Goal: Information Seeking & Learning: Learn about a topic

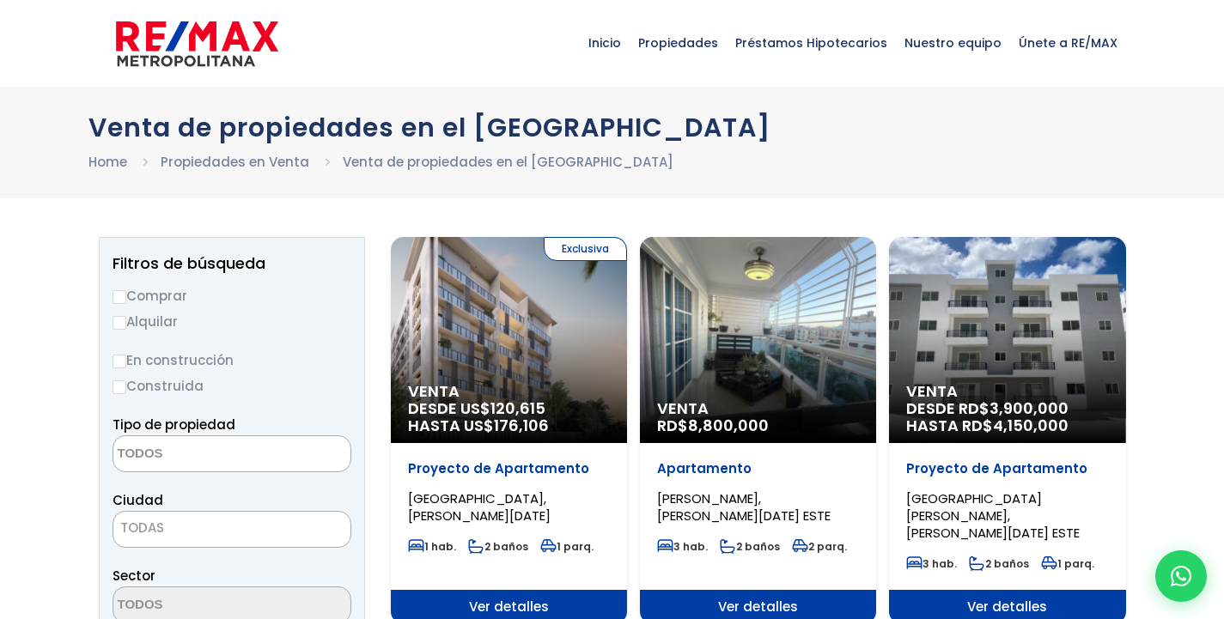
select select
click at [123, 291] on input "Comprar" at bounding box center [120, 297] width 14 height 14
radio input "true"
click at [213, 453] on textarea "Search" at bounding box center [196, 454] width 167 height 37
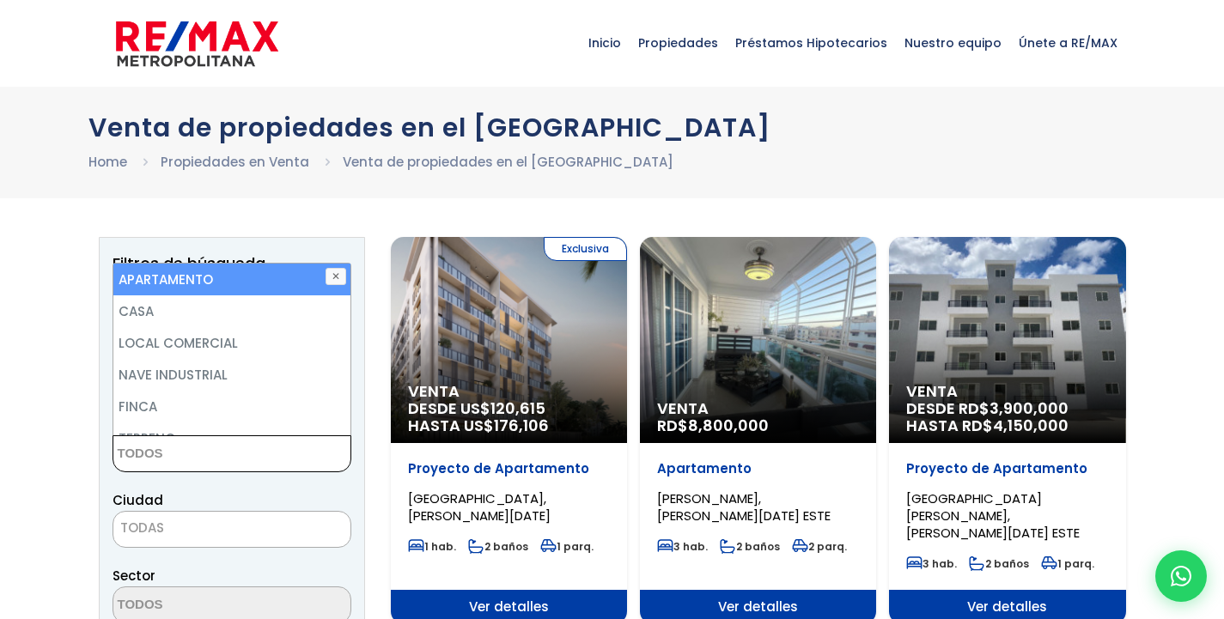
click at [261, 283] on li "APARTAMENTO" at bounding box center [231, 280] width 237 height 32
select select "apartment"
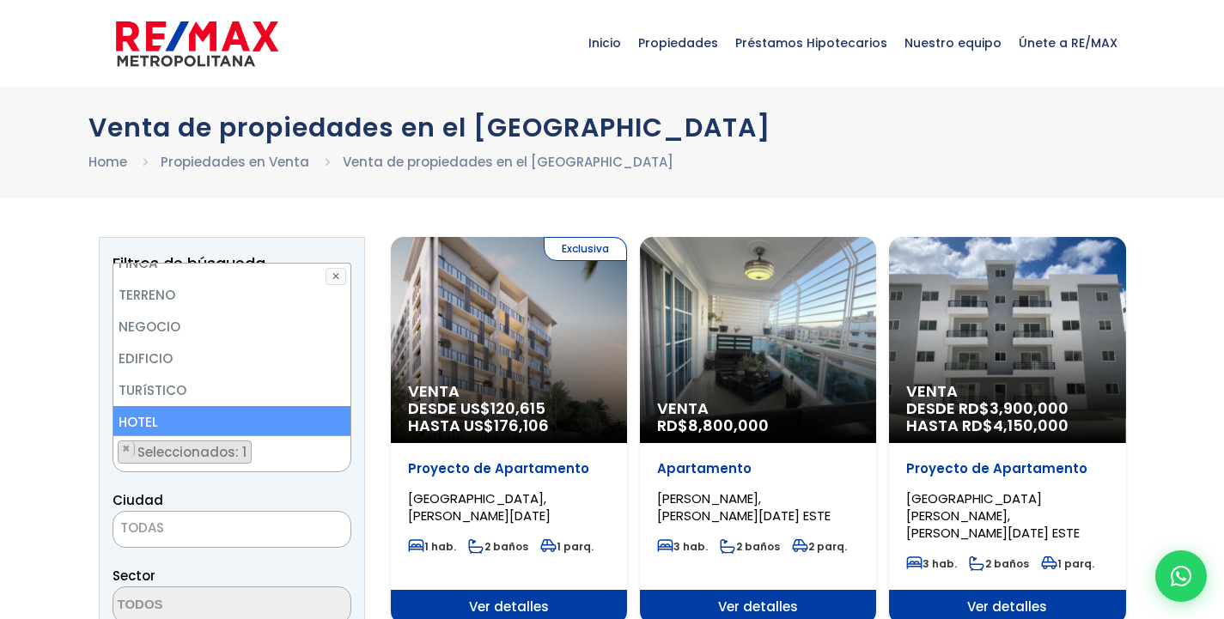
scroll to position [172, 0]
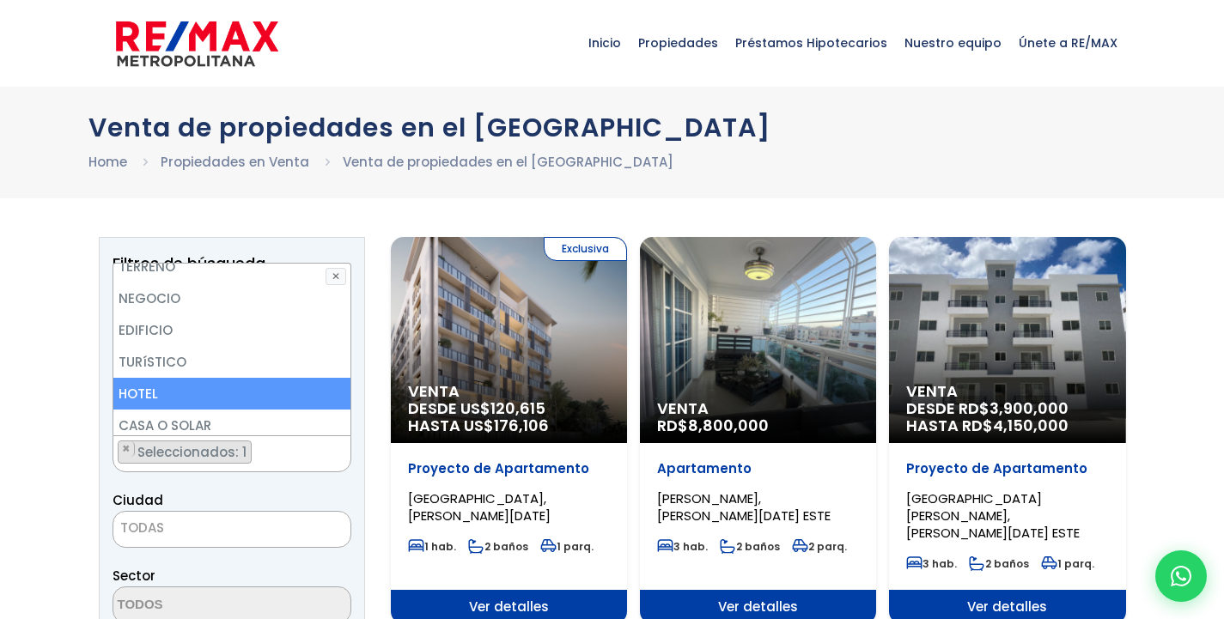
click at [204, 522] on span "TODAS" at bounding box center [231, 528] width 237 height 24
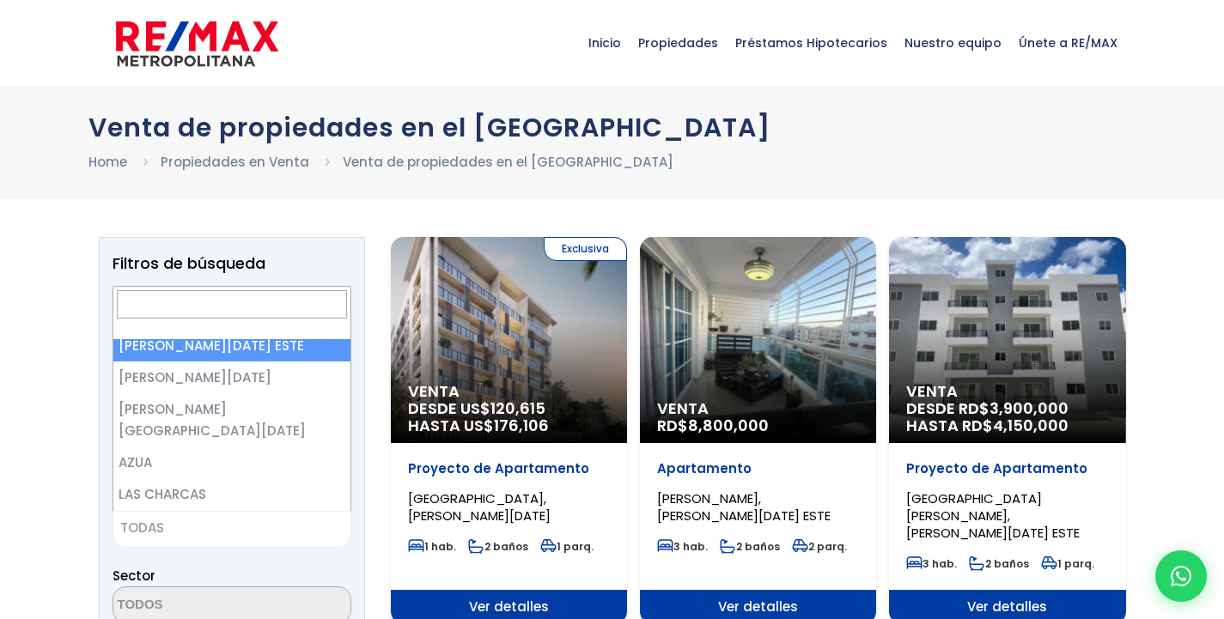
scroll to position [0, 0]
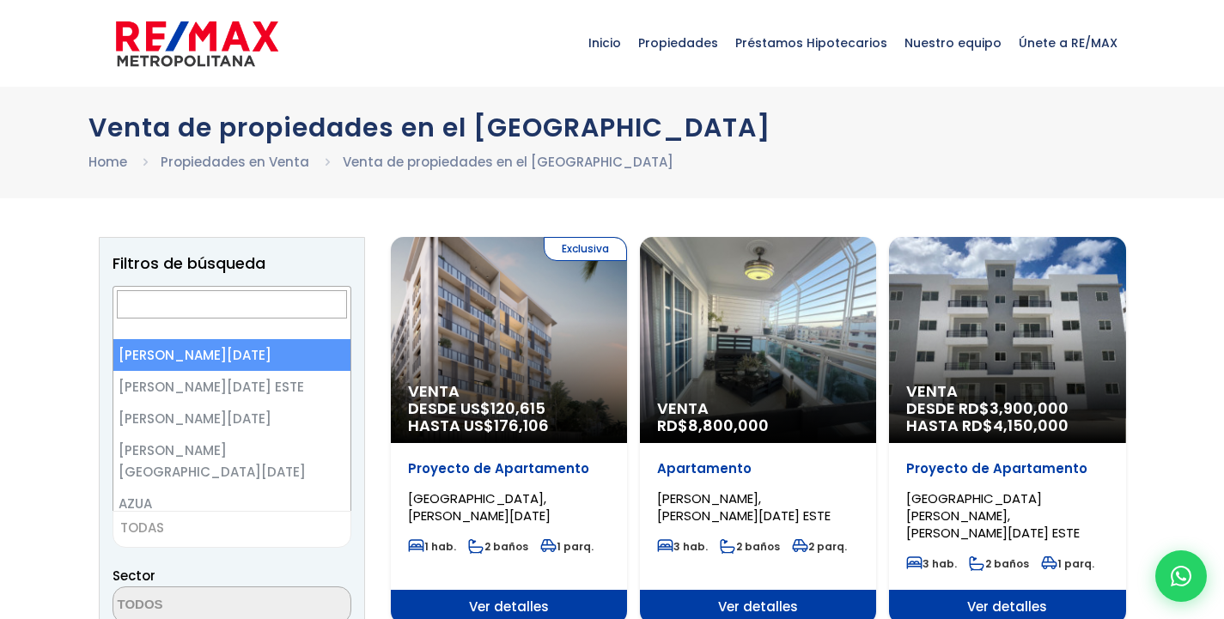
select select "1"
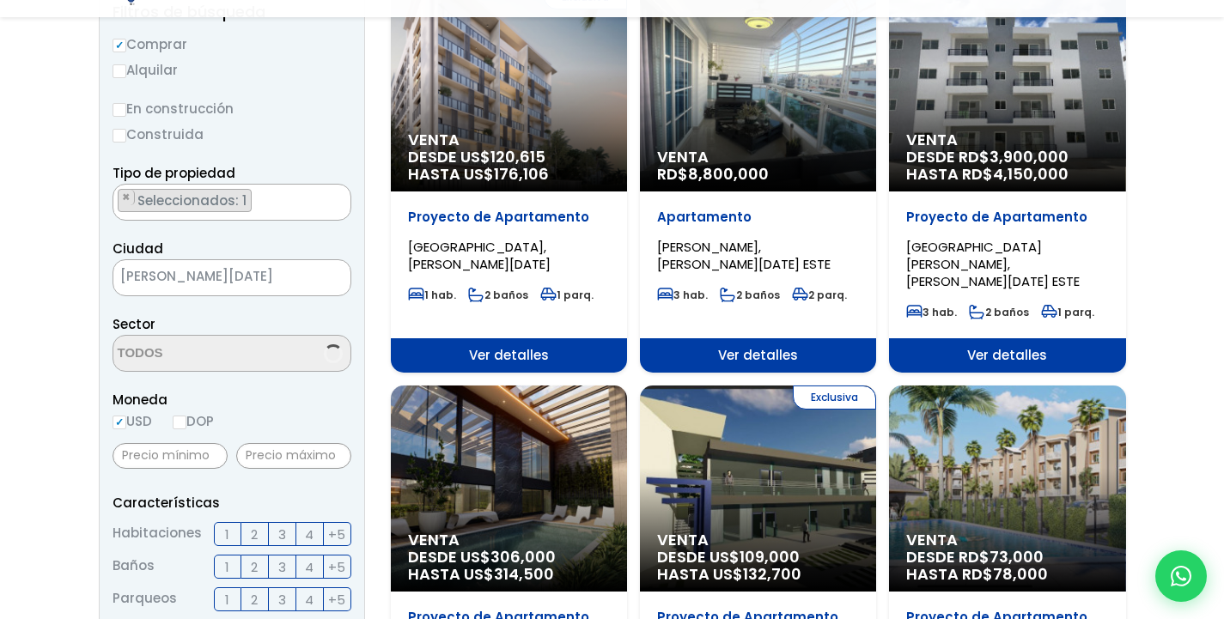
scroll to position [258, 0]
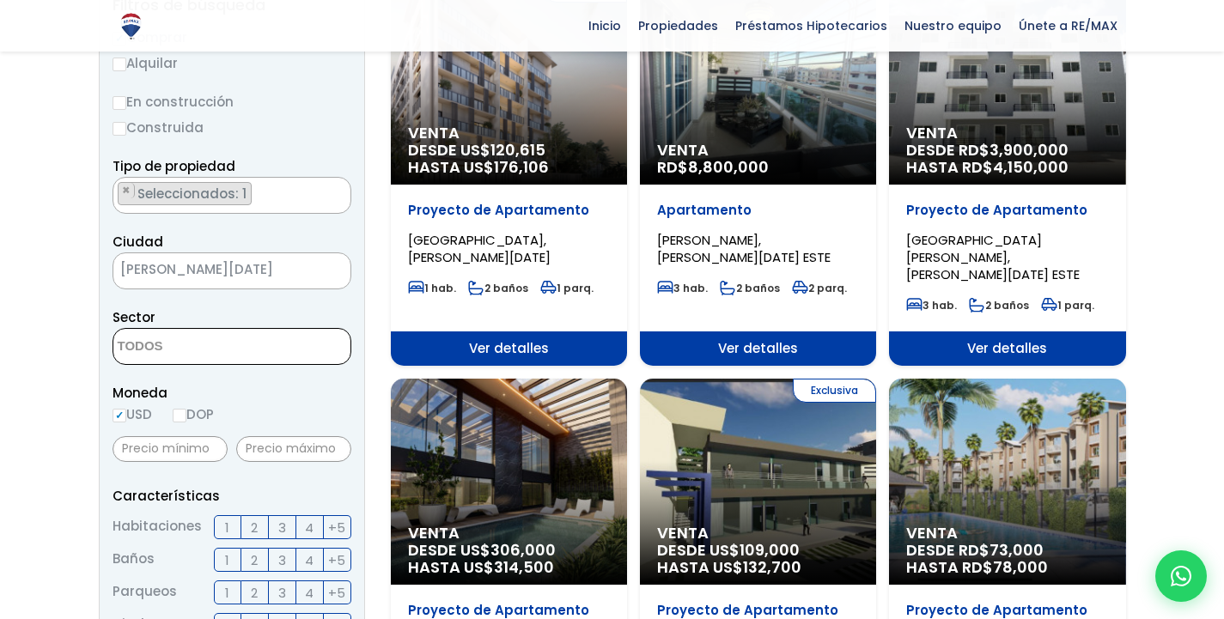
click at [227, 347] on textarea "Search" at bounding box center [196, 347] width 167 height 37
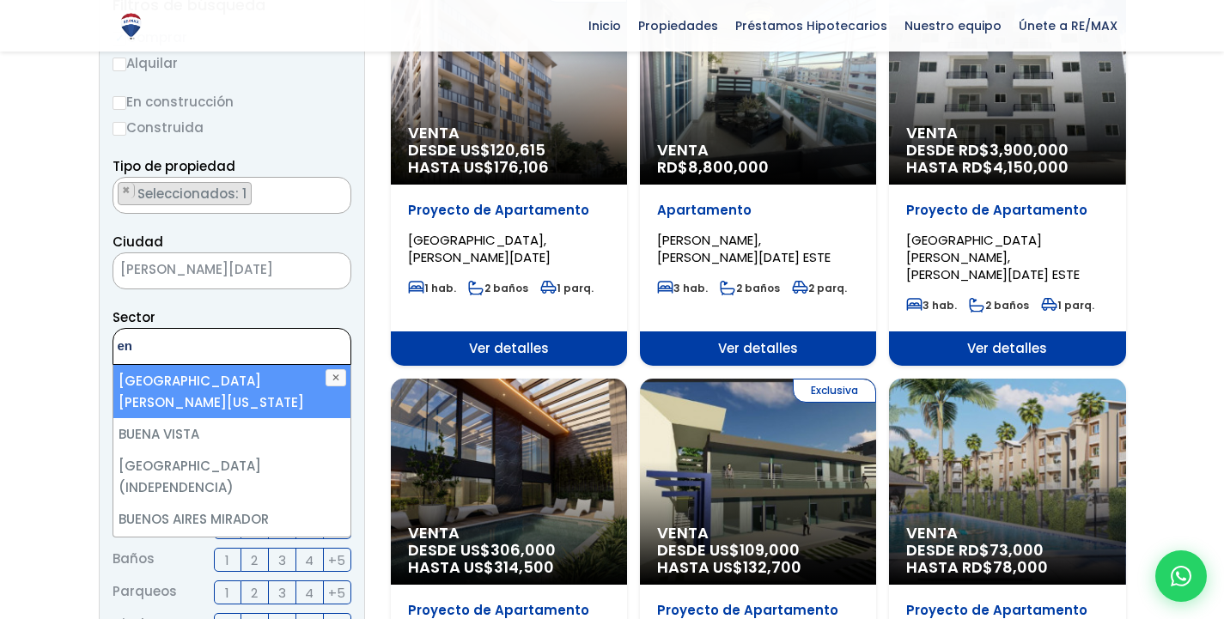
type textarea "e"
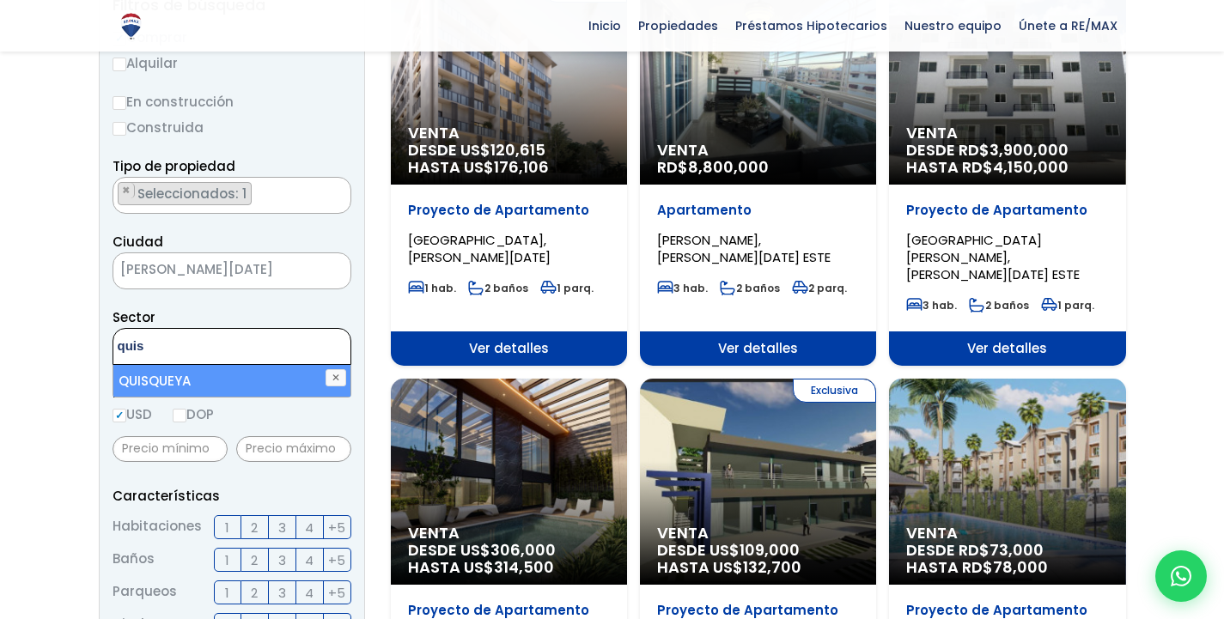
type textarea "quis"
click at [214, 385] on li "QUISQUEYA" at bounding box center [231, 381] width 237 height 32
select select "154"
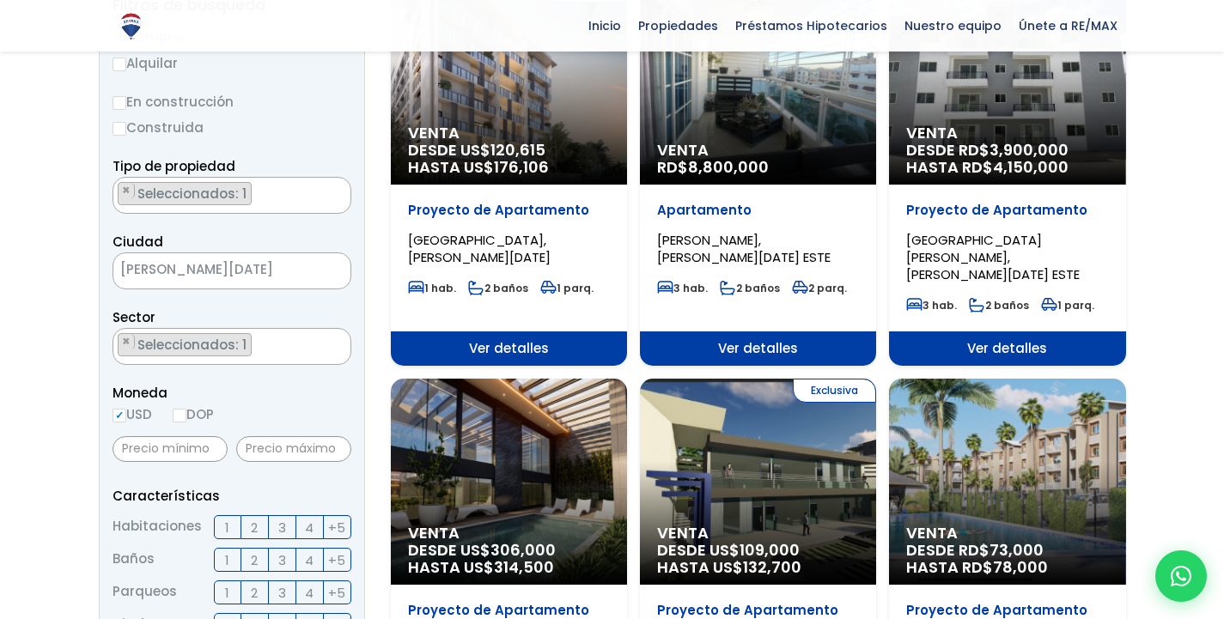
click at [181, 417] on input "DOP" at bounding box center [180, 416] width 14 height 14
radio input "true"
click at [267, 452] on input "text" at bounding box center [293, 449] width 115 height 26
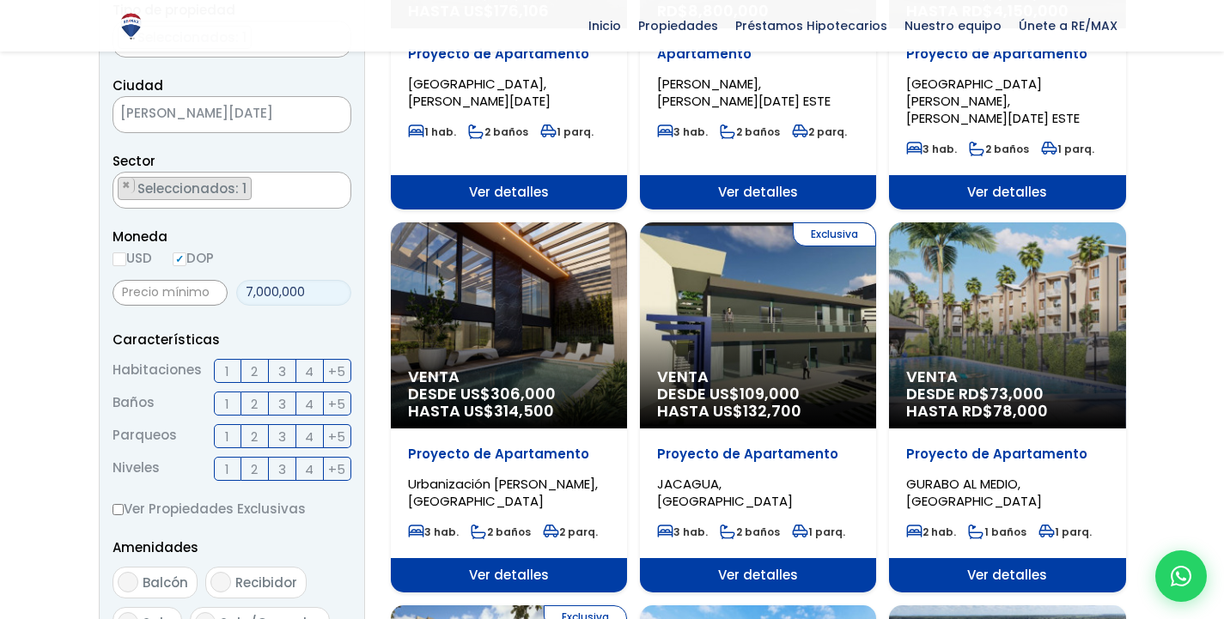
scroll to position [429, 0]
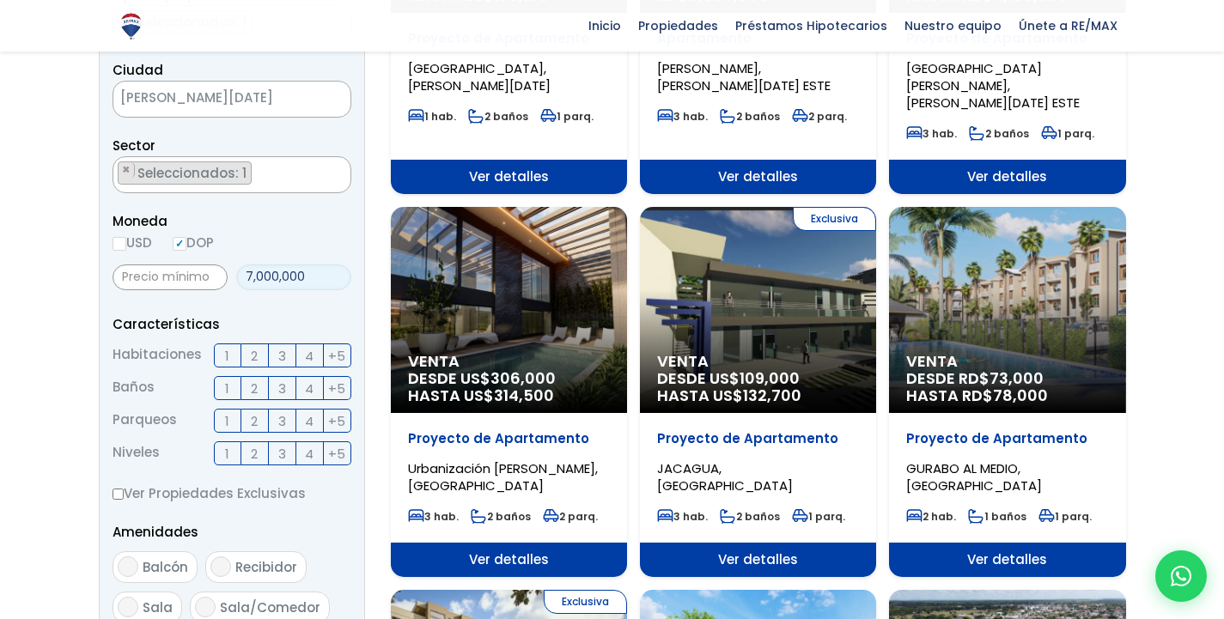
type input "7,000,000"
click at [258, 353] on span "2" at bounding box center [254, 355] width 7 height 21
click at [0, 0] on input "2" at bounding box center [0, 0] width 0 height 0
click at [253, 380] on span "2" at bounding box center [254, 388] width 7 height 21
click at [0, 0] on input "2" at bounding box center [0, 0] width 0 height 0
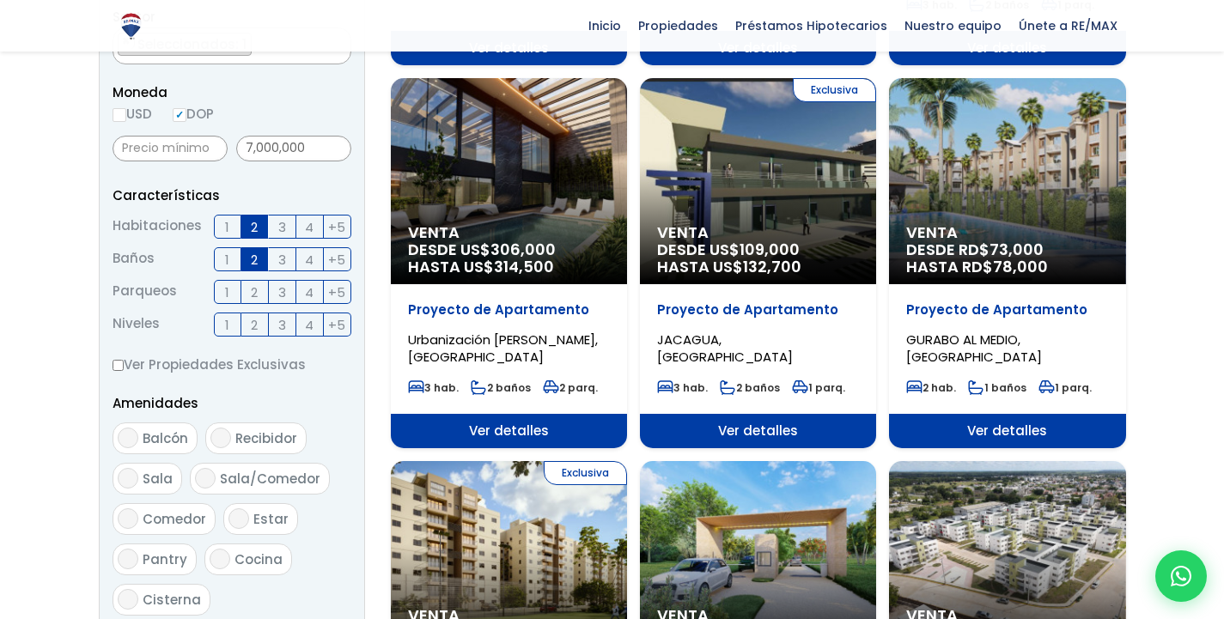
scroll to position [601, 0]
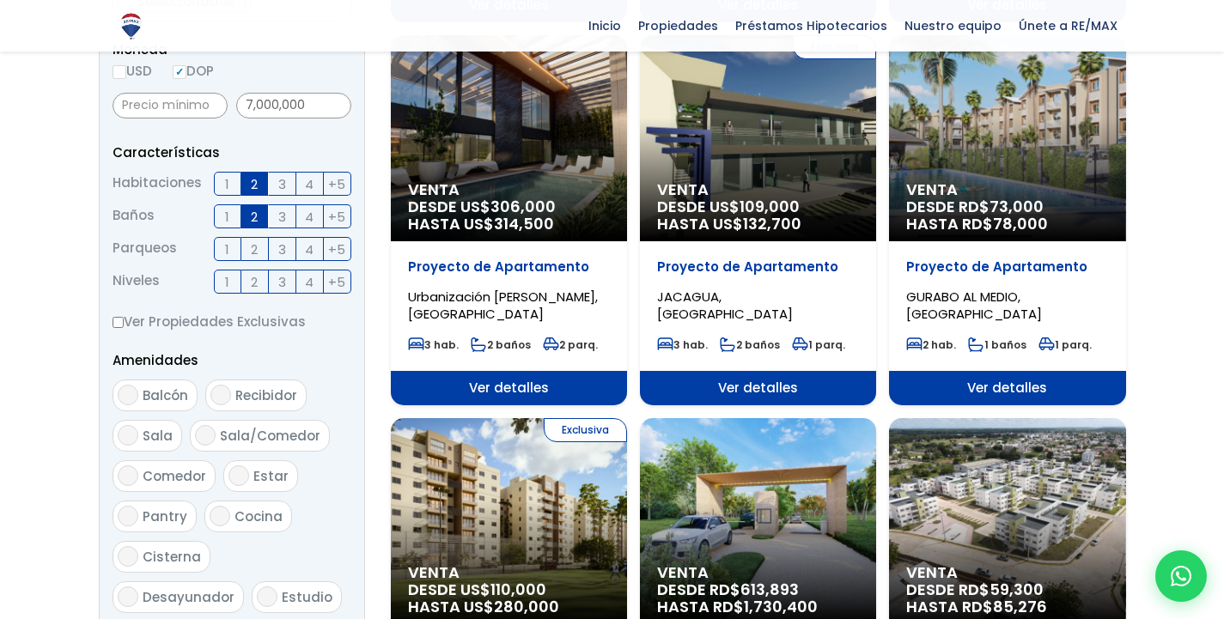
click at [115, 317] on input "Ver Propiedades Exclusivas" at bounding box center [118, 322] width 11 height 11
checkbox input "true"
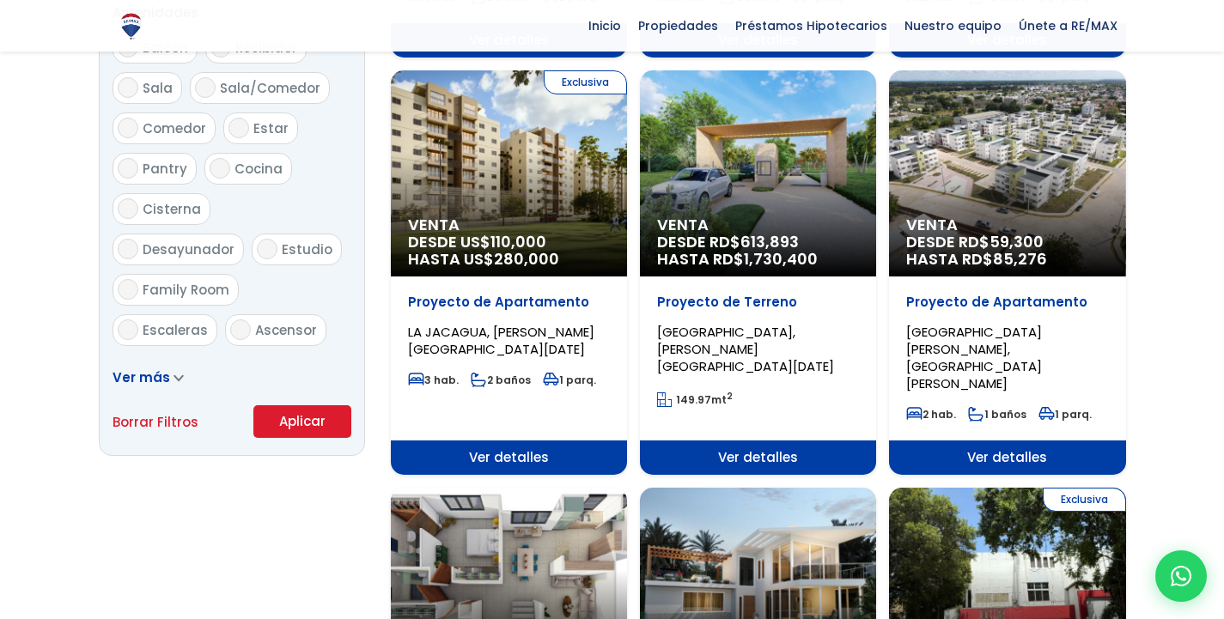
scroll to position [945, 0]
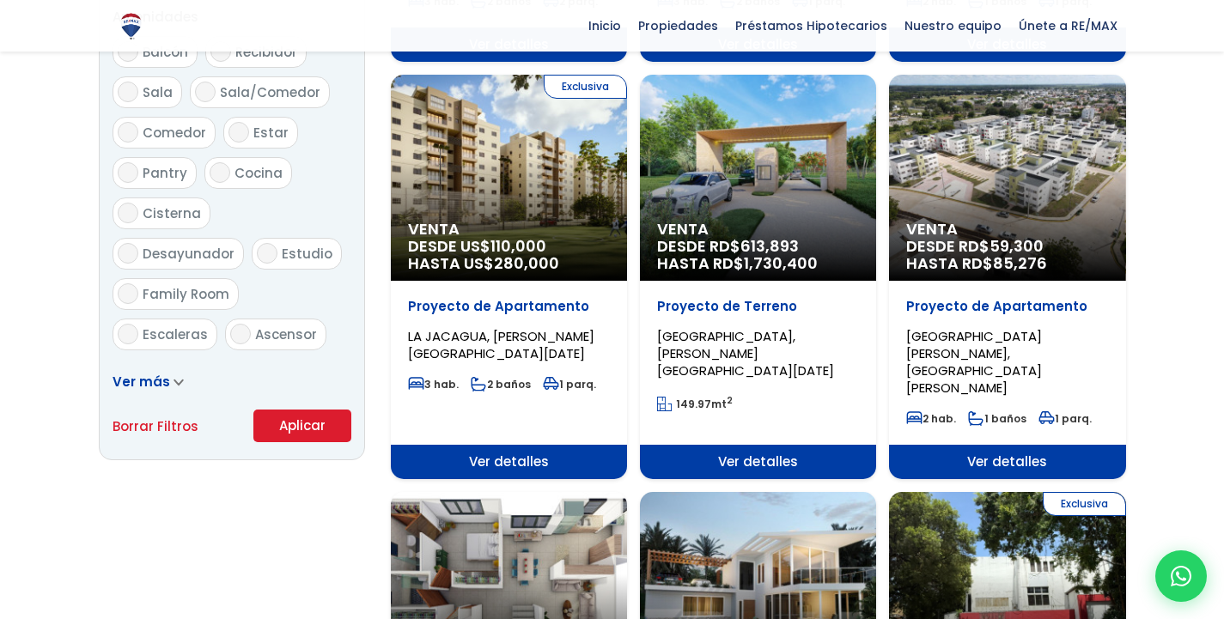
click at [303, 419] on button "Aplicar" at bounding box center [302, 426] width 98 height 33
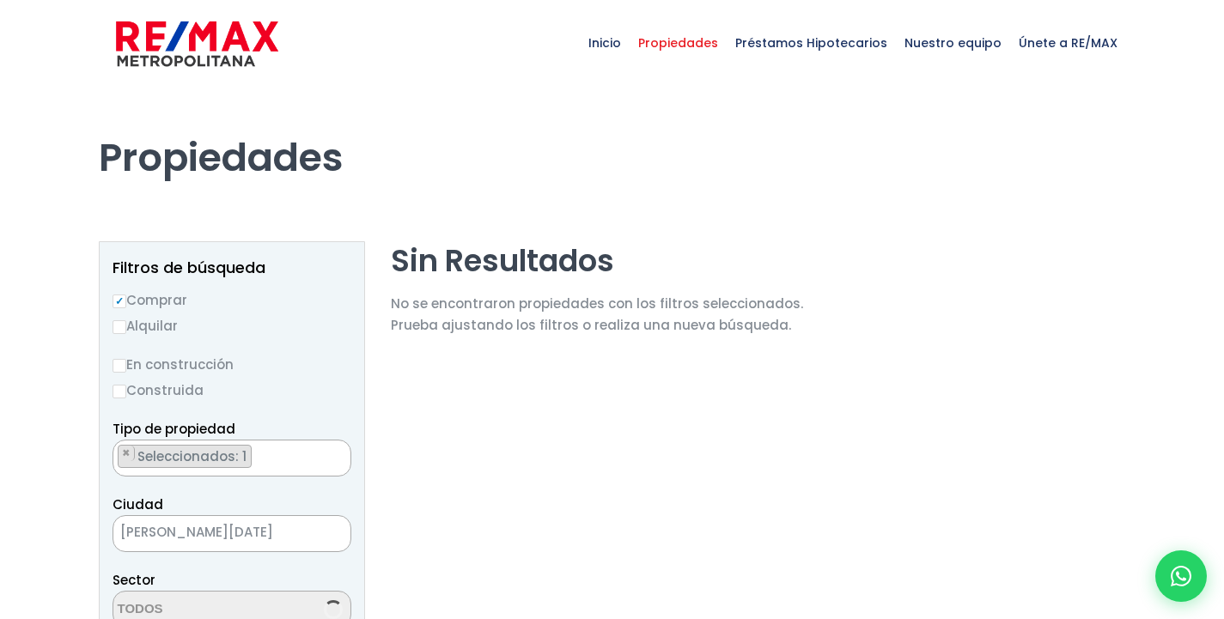
select select "154"
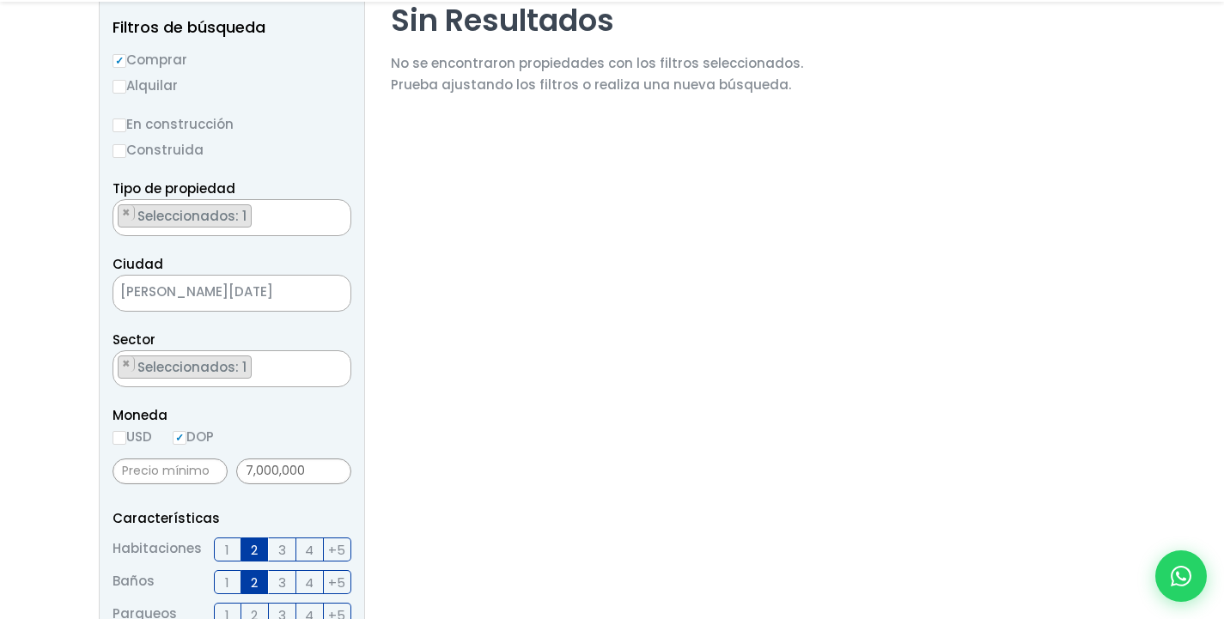
scroll to position [258, 0]
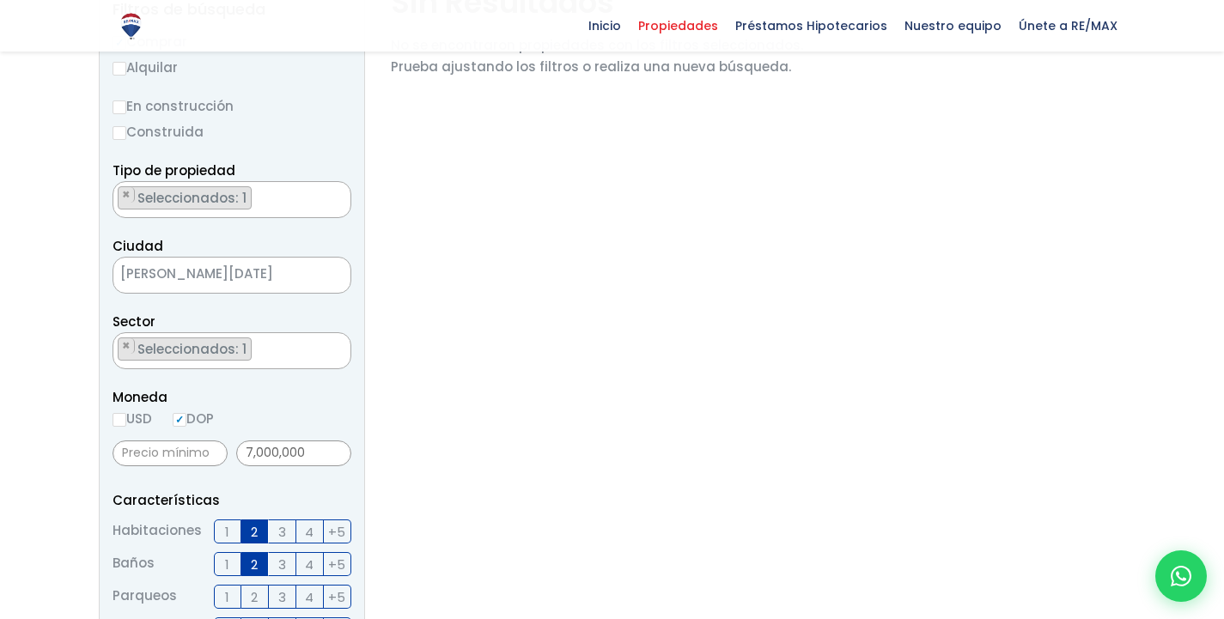
drag, startPoint x: 249, startPoint y: 532, endPoint x: 254, endPoint y: 561, distance: 29.7
click at [249, 532] on label "2" at bounding box center [254, 532] width 27 height 24
click at [0, 0] on input "2" at bounding box center [0, 0] width 0 height 0
click at [254, 562] on span "2" at bounding box center [254, 564] width 7 height 21
click at [0, 0] on input "2" at bounding box center [0, 0] width 0 height 0
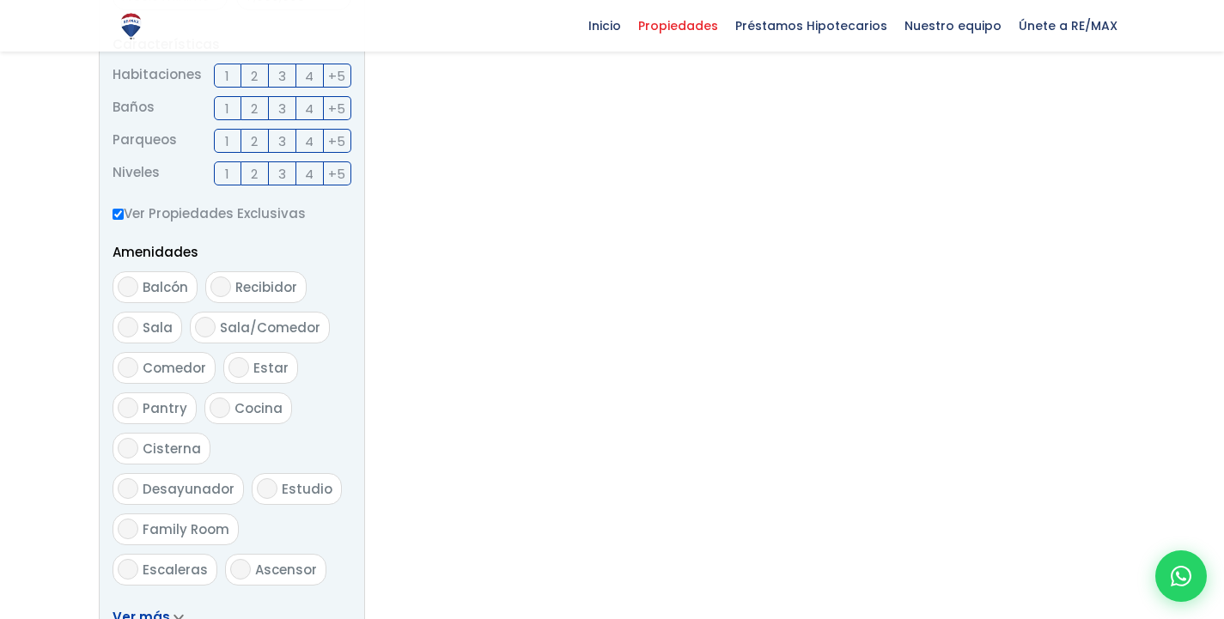
scroll to position [859, 0]
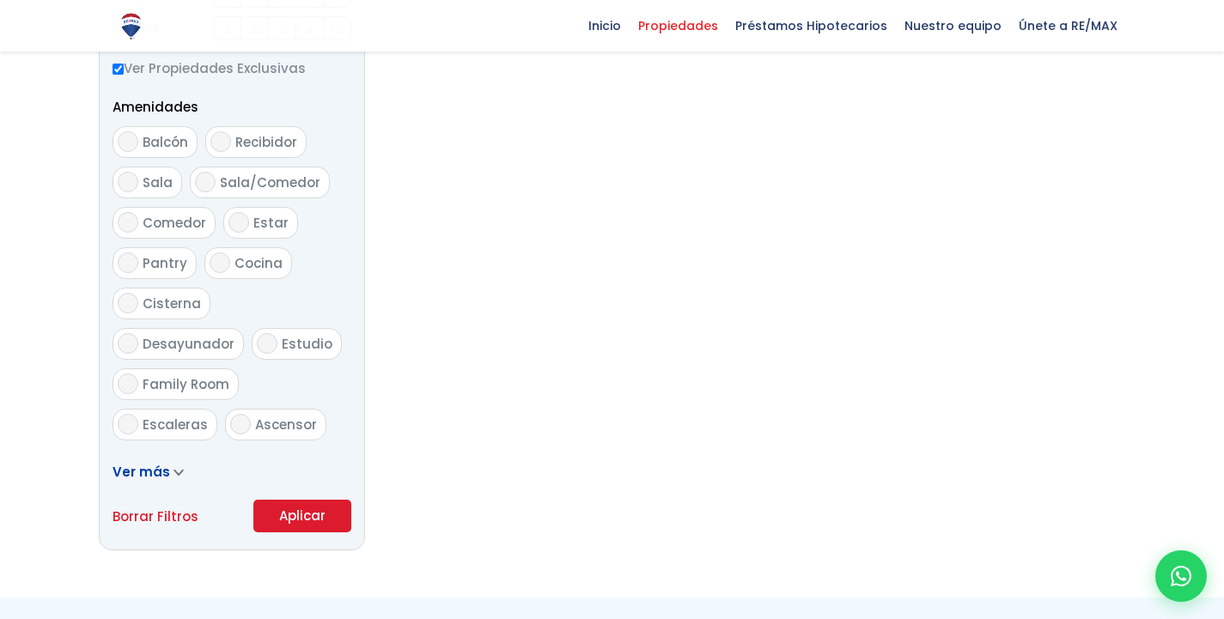
click at [311, 520] on button "Aplicar" at bounding box center [302, 516] width 98 height 33
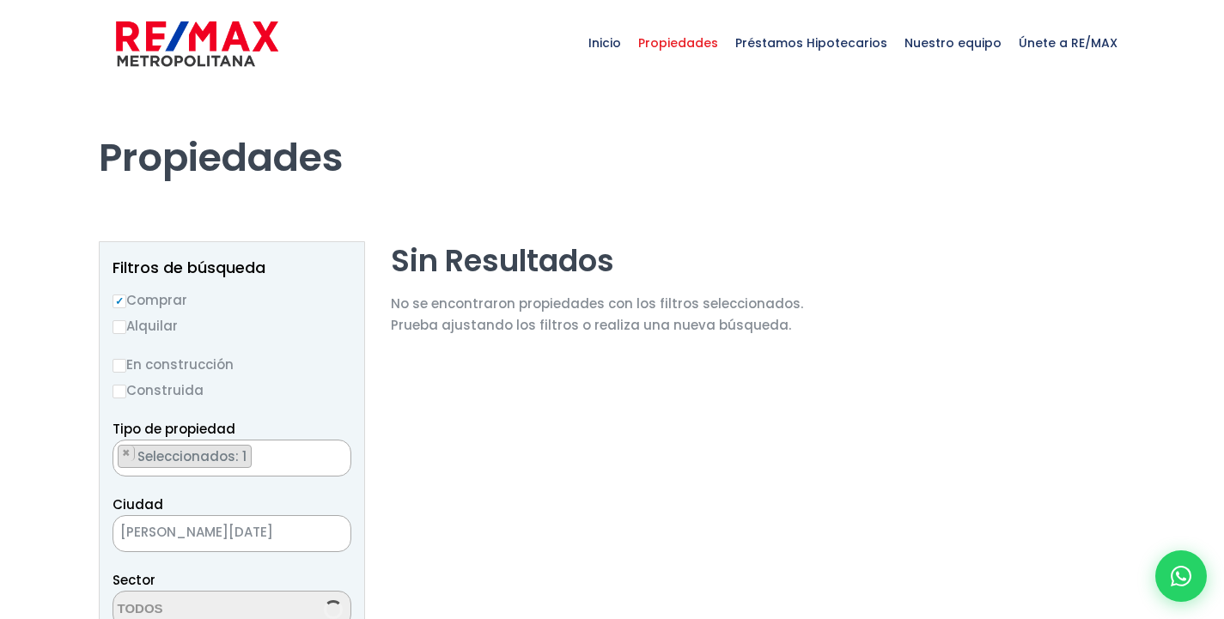
scroll to position [95, 0]
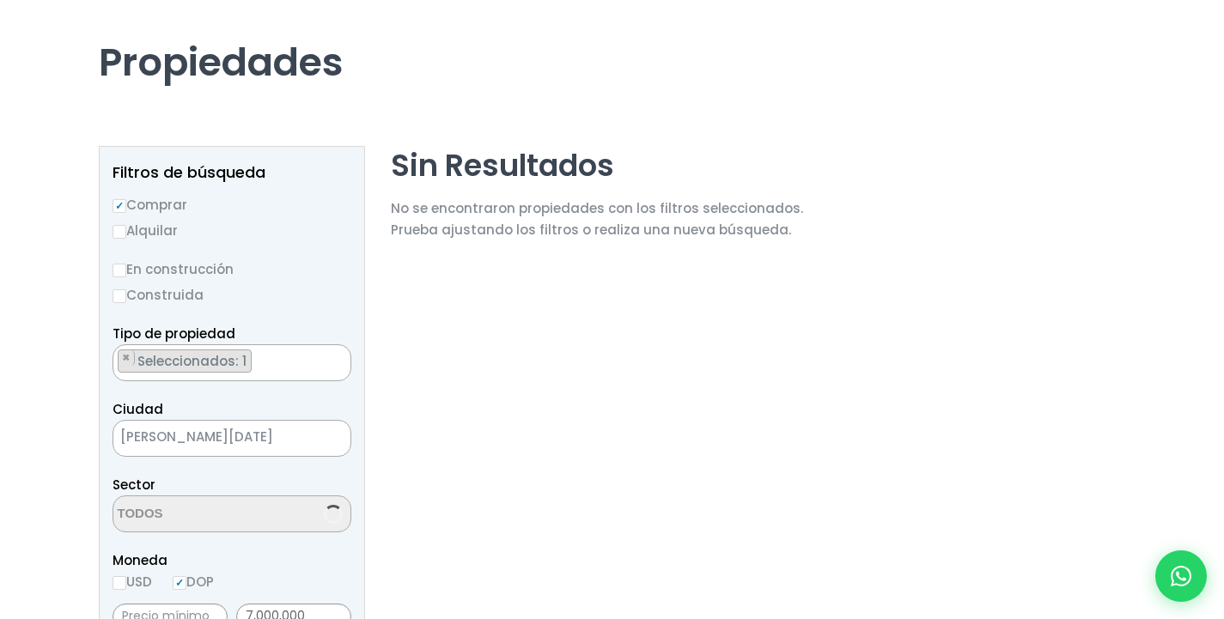
select select "154"
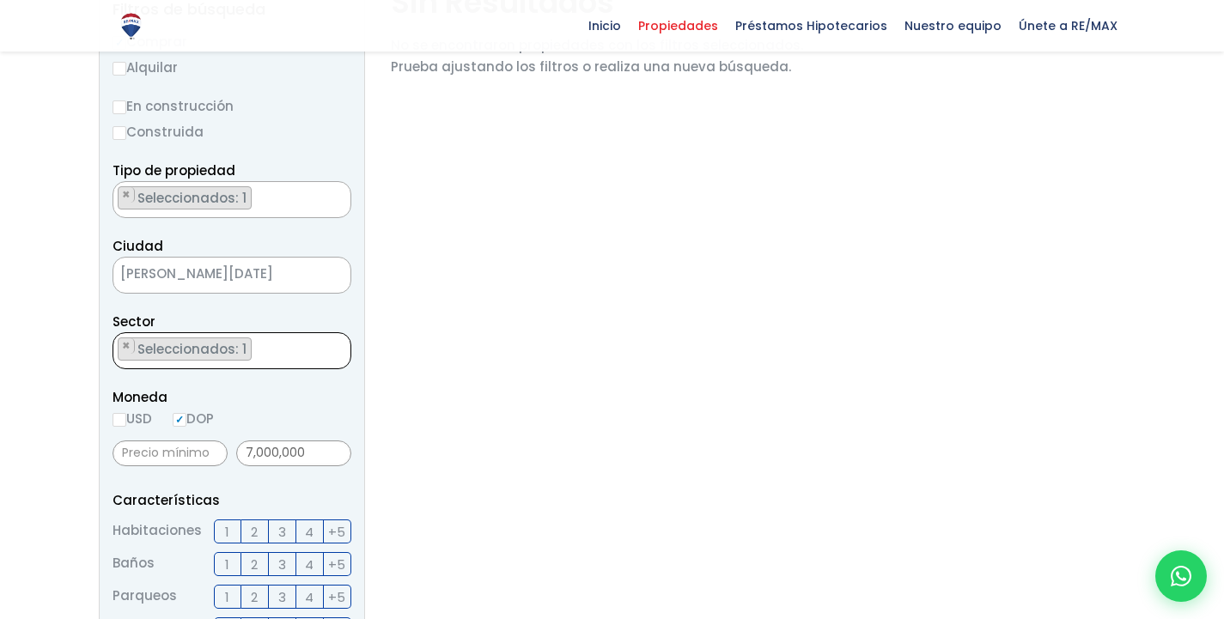
click at [122, 342] on textarea "Search" at bounding box center [117, 351] width 9 height 37
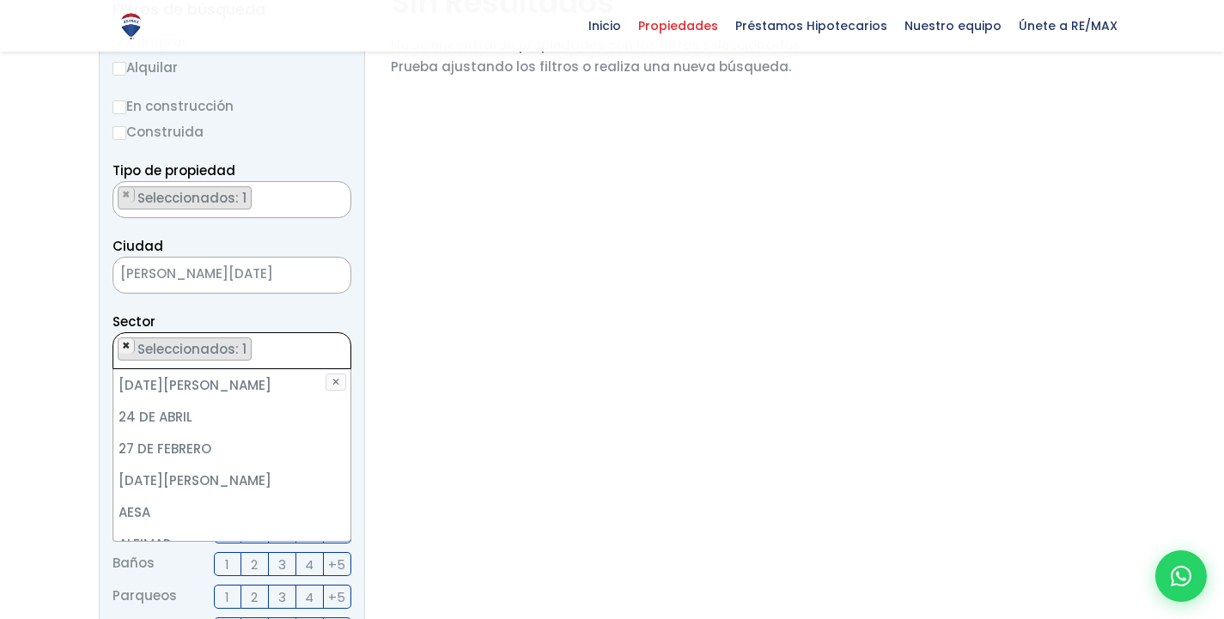
scroll to position [6515, 0]
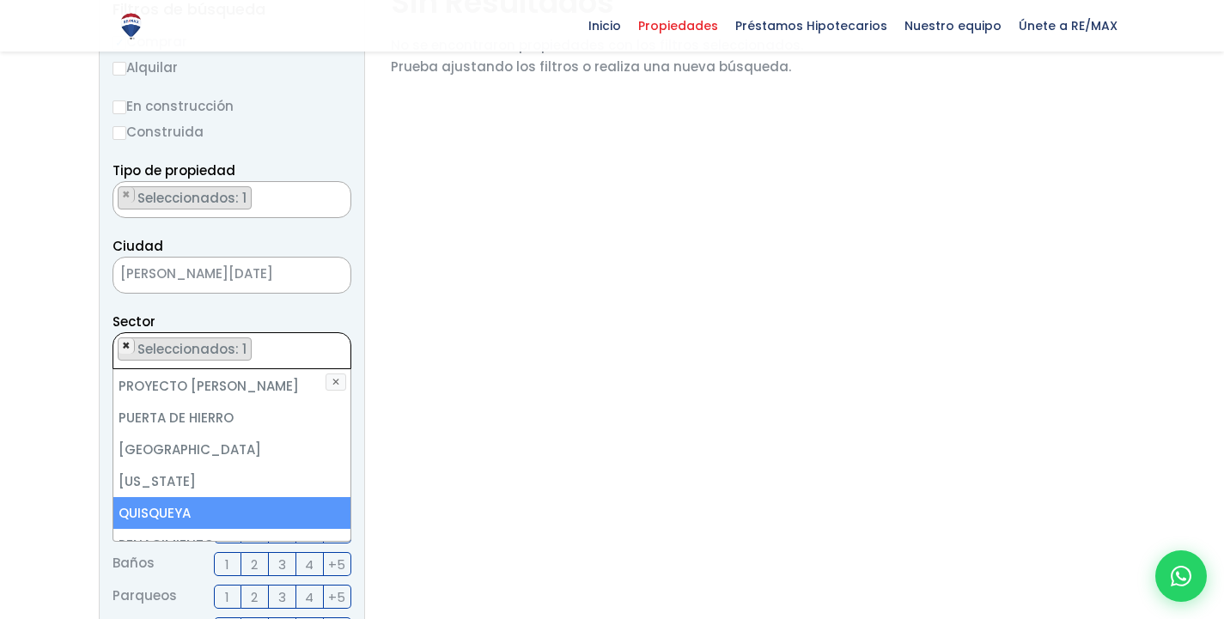
click at [125, 347] on span "×" at bounding box center [126, 345] width 9 height 15
select select
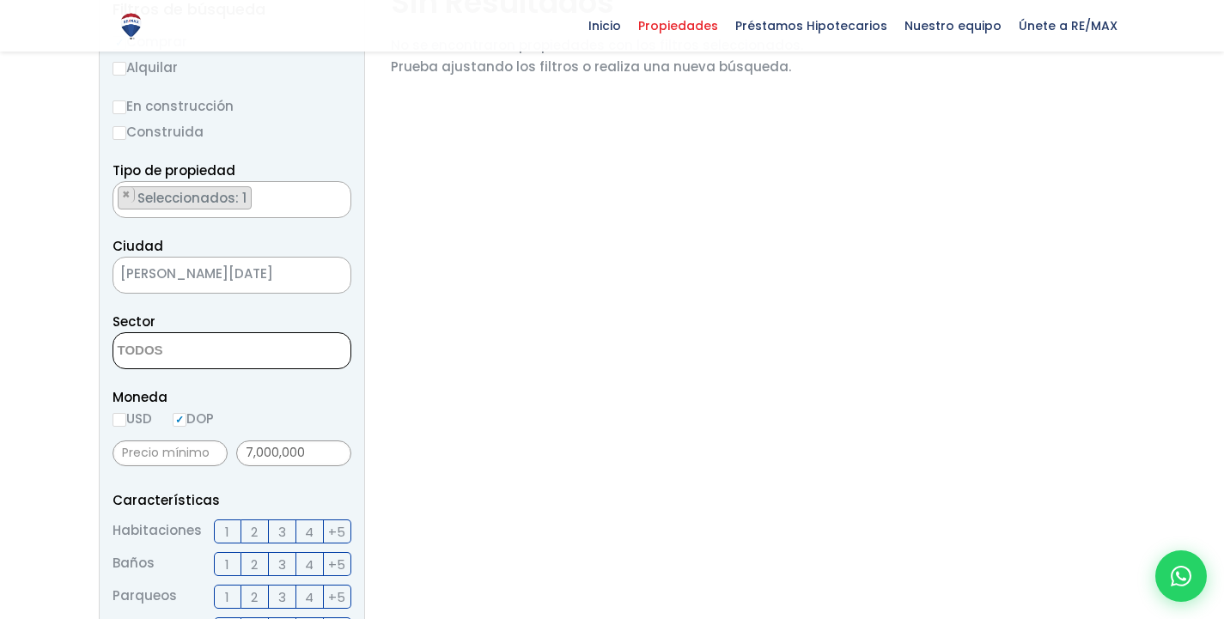
click at [134, 348] on textarea "Search" at bounding box center [196, 351] width 167 height 37
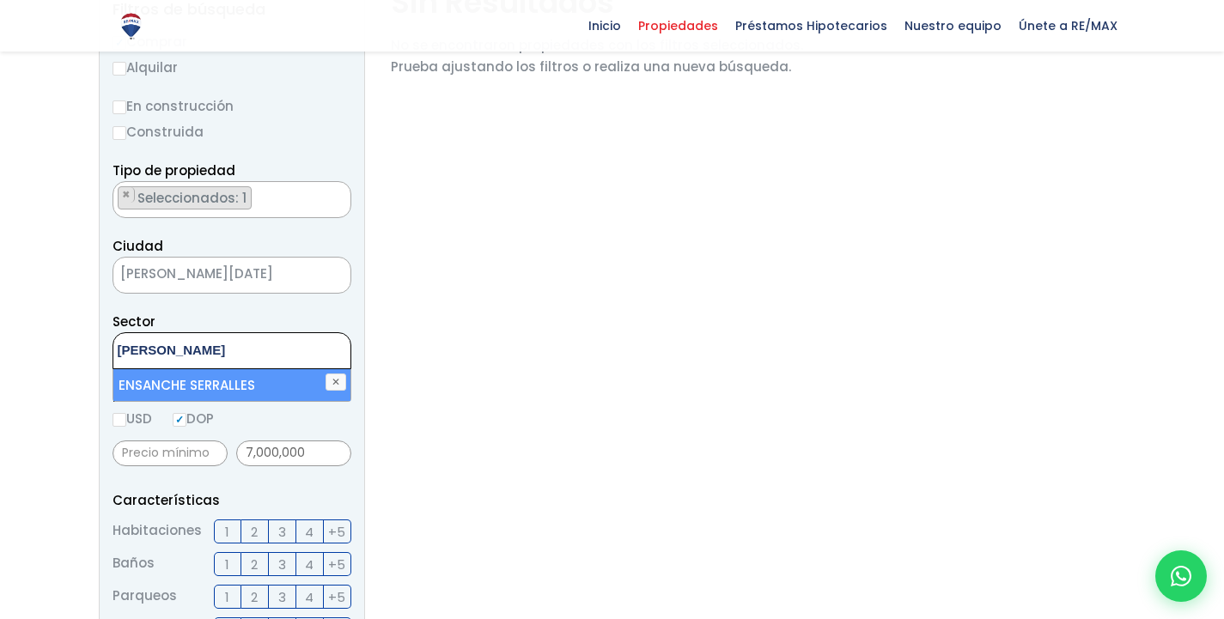
type textarea "[PERSON_NAME]"
click at [199, 386] on li "ENSANCHE SERRALLES" at bounding box center [231, 385] width 237 height 32
select select "157"
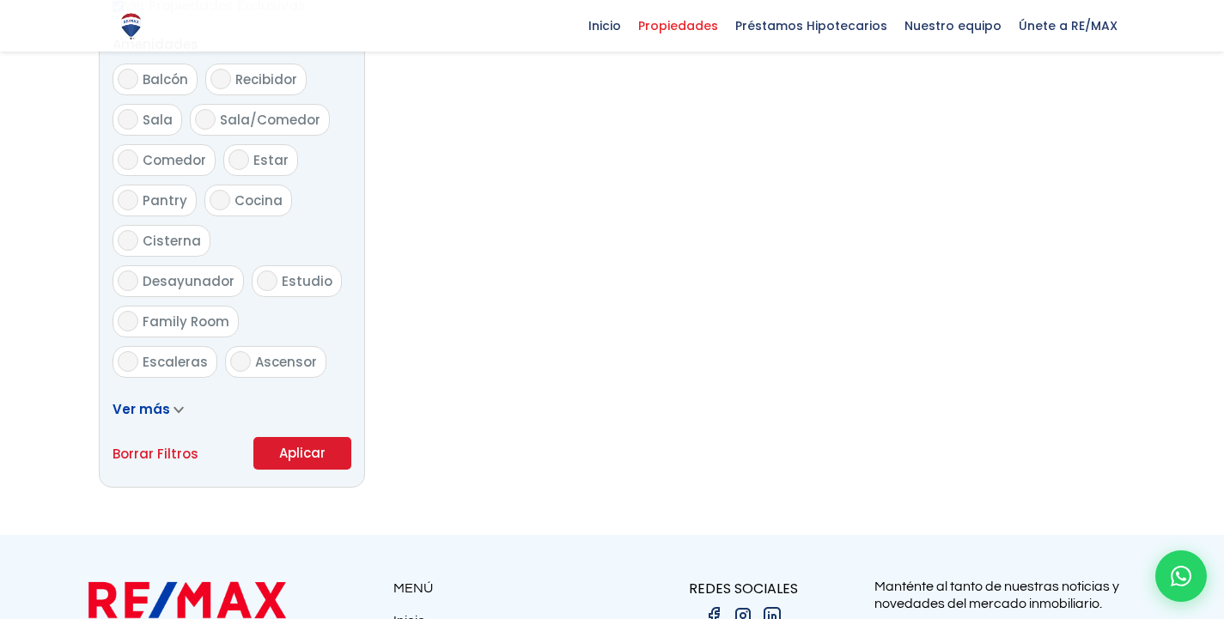
scroll to position [1234, 0]
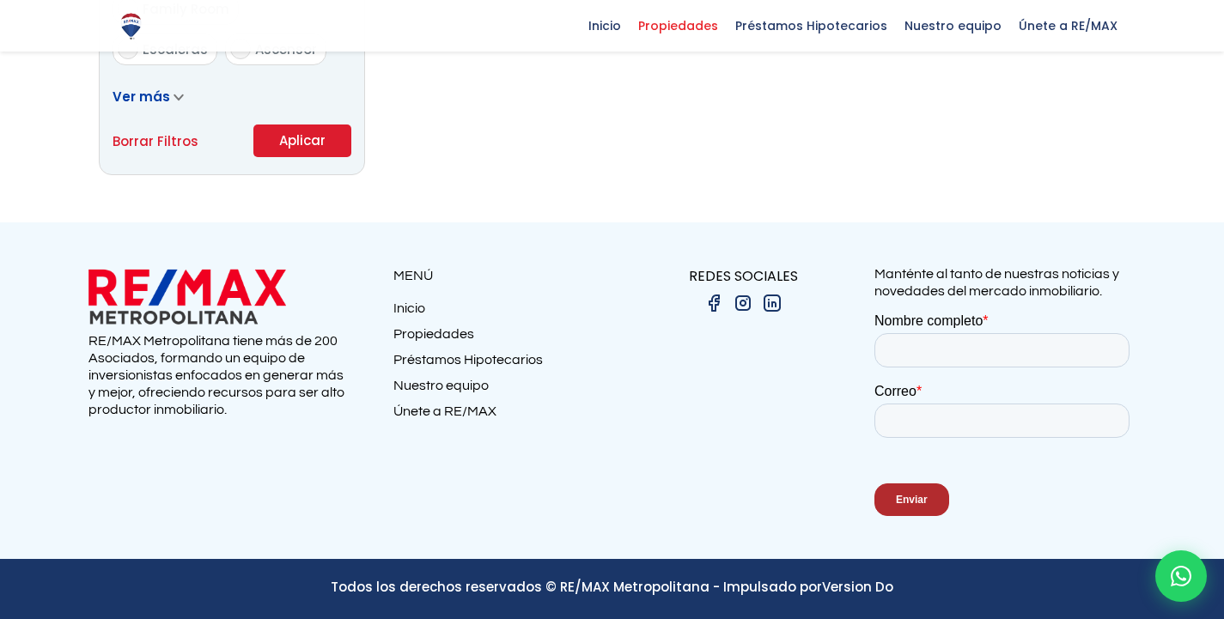
click at [323, 141] on button "Aplicar" at bounding box center [302, 141] width 98 height 33
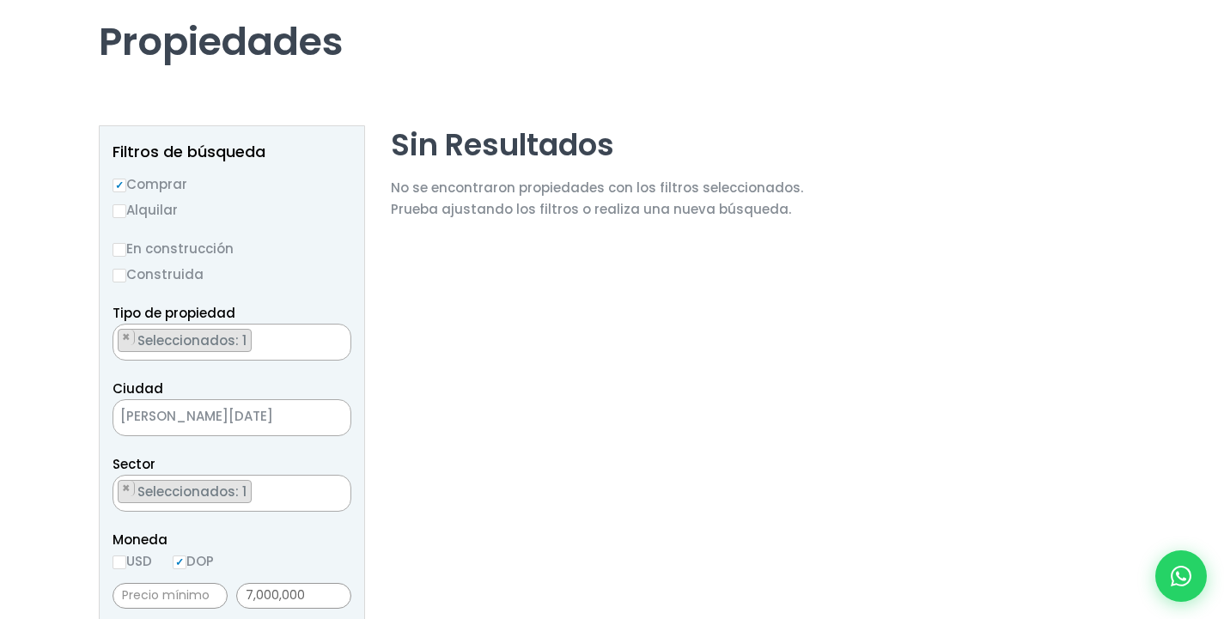
scroll to position [0, 0]
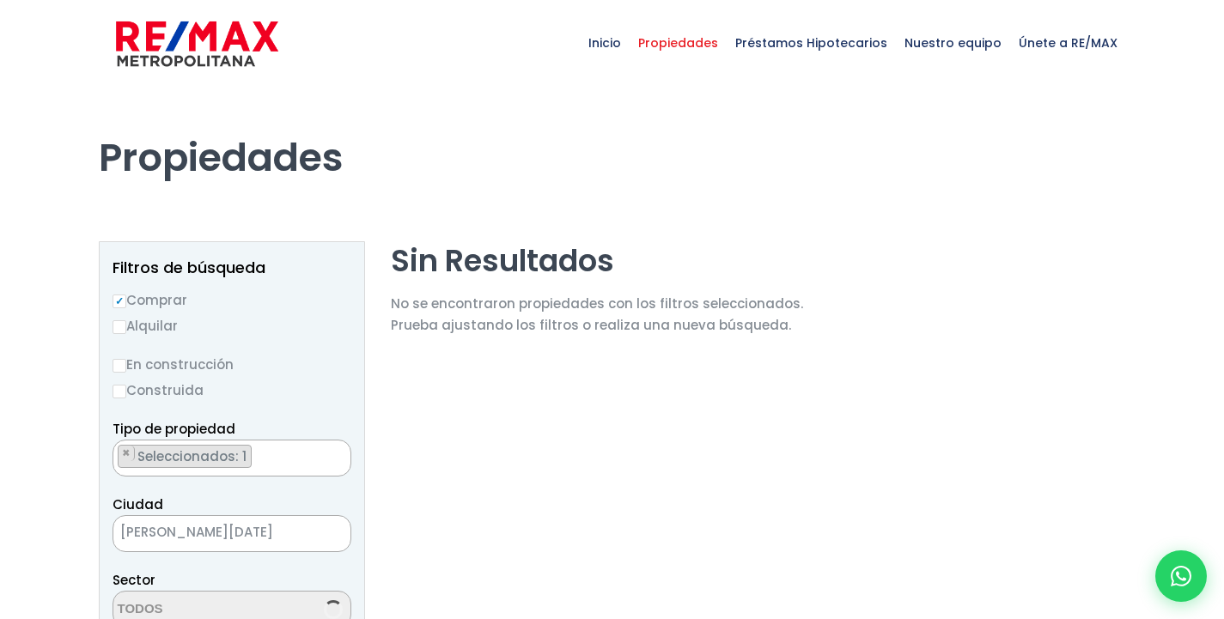
select select "157"
